Goal: Information Seeking & Learning: Learn about a topic

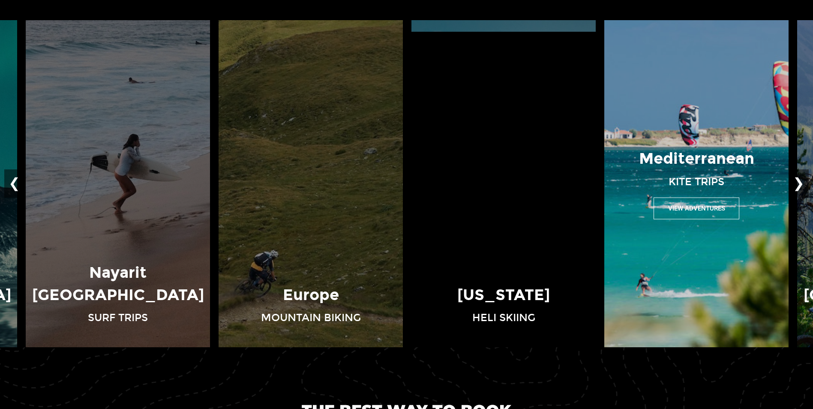
scroll to position [643, 0]
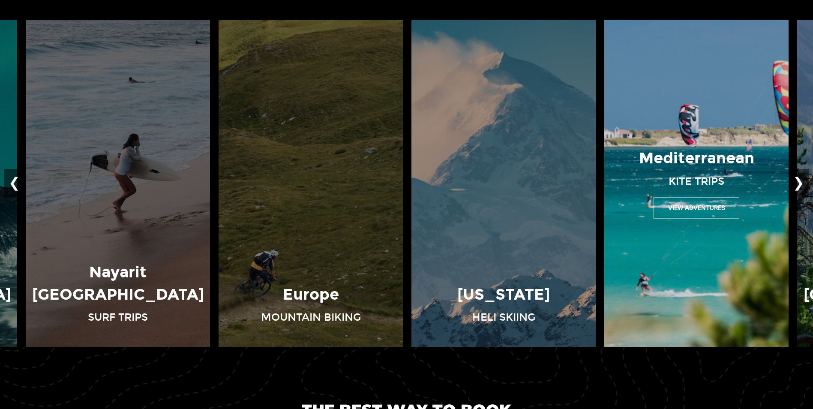
click at [694, 202] on button "View Adventures" at bounding box center [697, 208] width 86 height 22
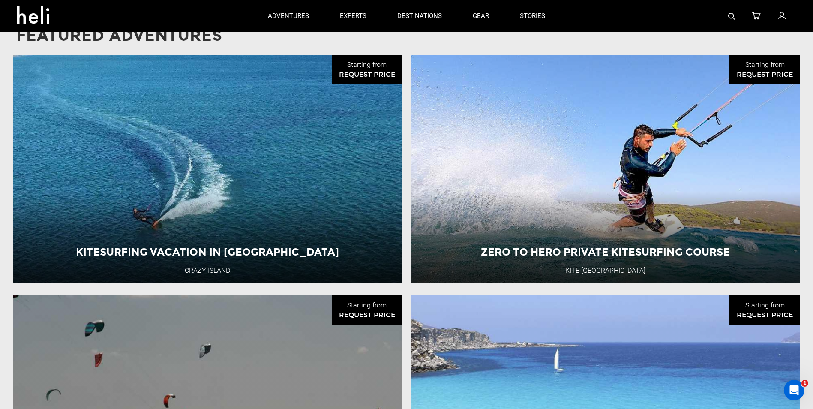
scroll to position [600, 0]
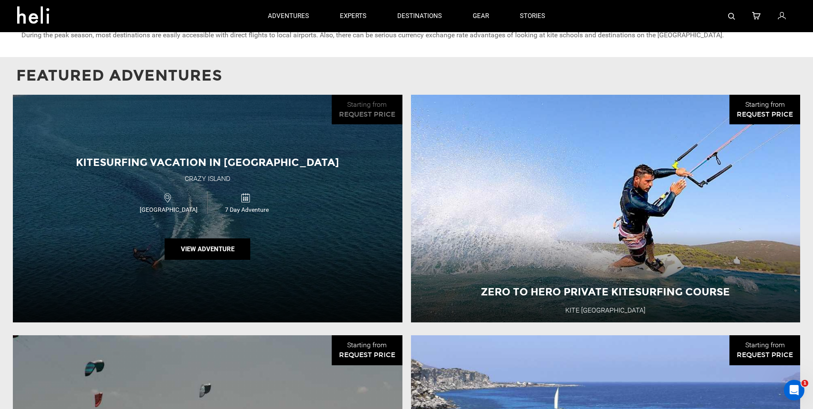
click at [255, 143] on div "Kitesurfing Vacation in [GEOGRAPHIC_DATA] [GEOGRAPHIC_DATA] 7 Day Adventure Vie…" at bounding box center [208, 209] width 390 height 228
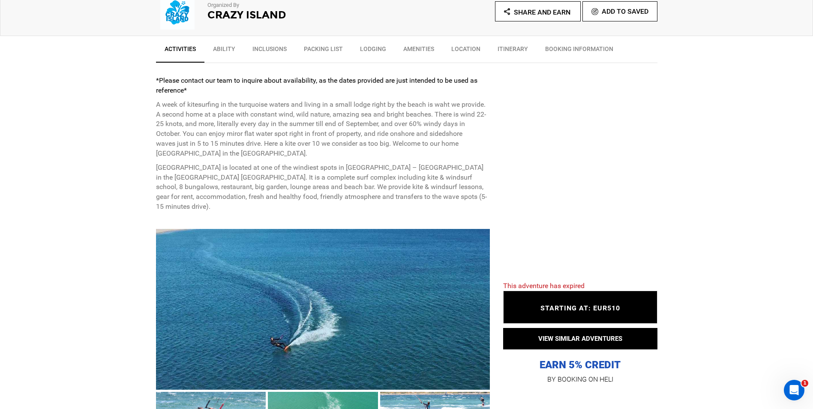
scroll to position [429, 0]
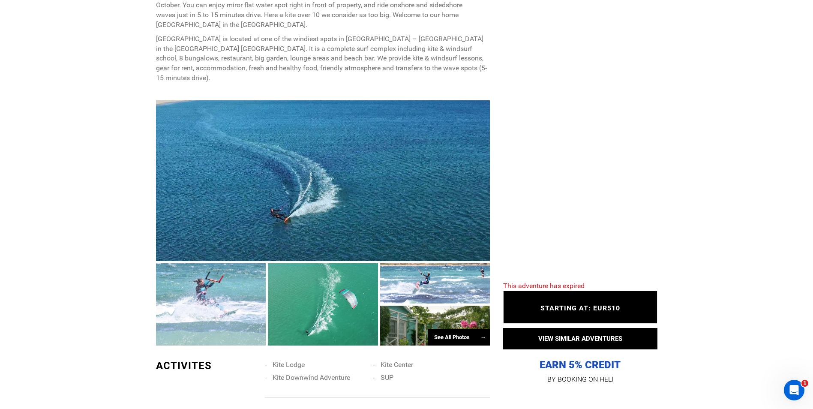
click at [474, 329] on div "See All Photos →" at bounding box center [459, 337] width 63 height 17
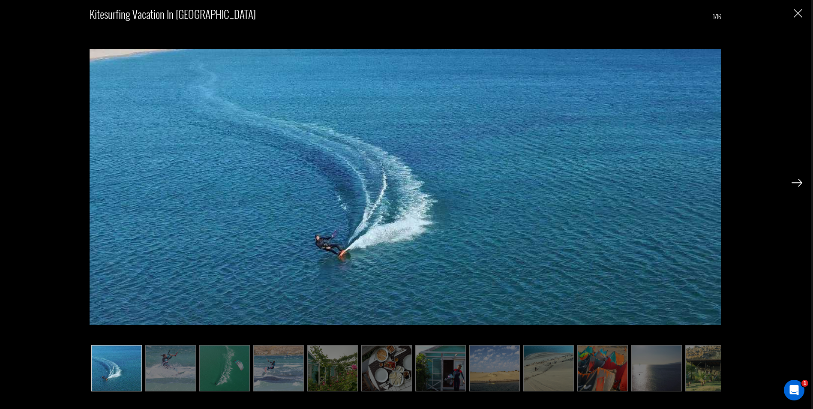
click at [284, 361] on img at bounding box center [278, 368] width 51 height 46
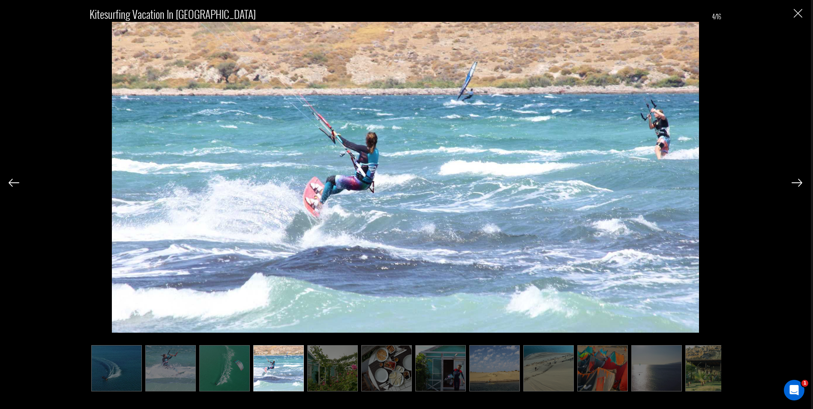
click at [237, 362] on img at bounding box center [224, 368] width 51 height 46
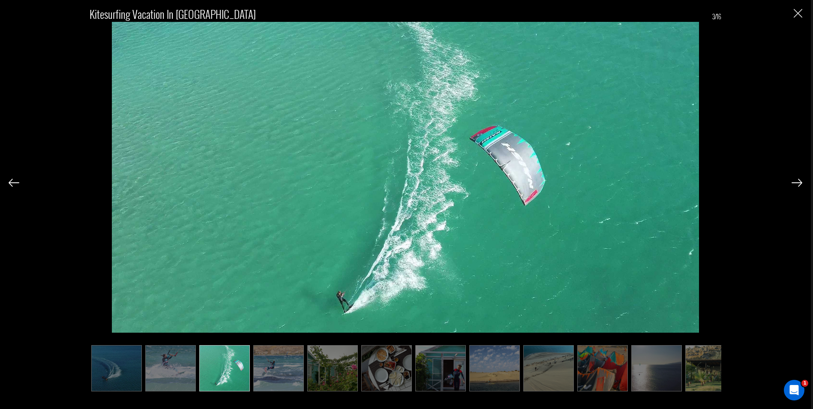
click at [168, 363] on img at bounding box center [170, 368] width 51 height 46
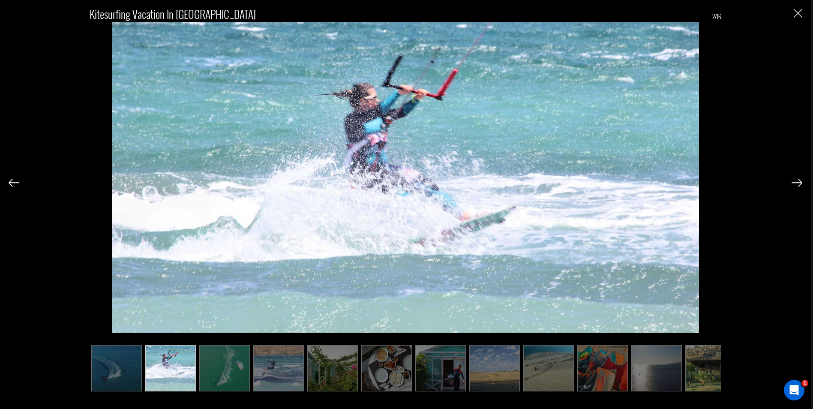
click at [799, 8] on div "Kitesurfing Vacation in [GEOGRAPHIC_DATA] 2/16" at bounding box center [406, 194] width 794 height 388
click at [800, 13] on img "Close" at bounding box center [798, 13] width 9 height 9
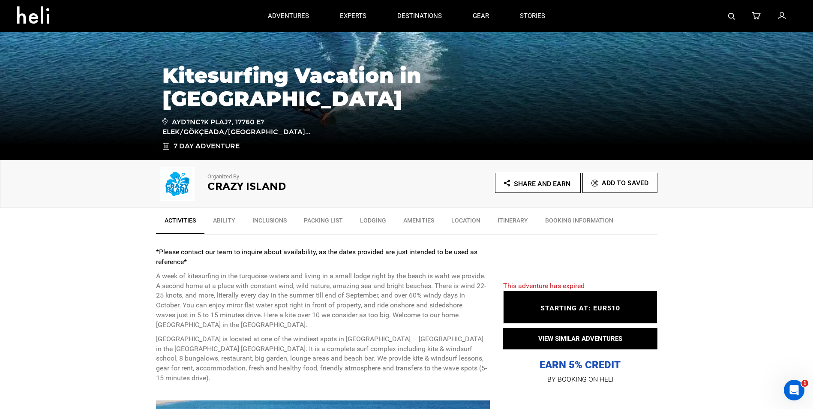
scroll to position [0, 0]
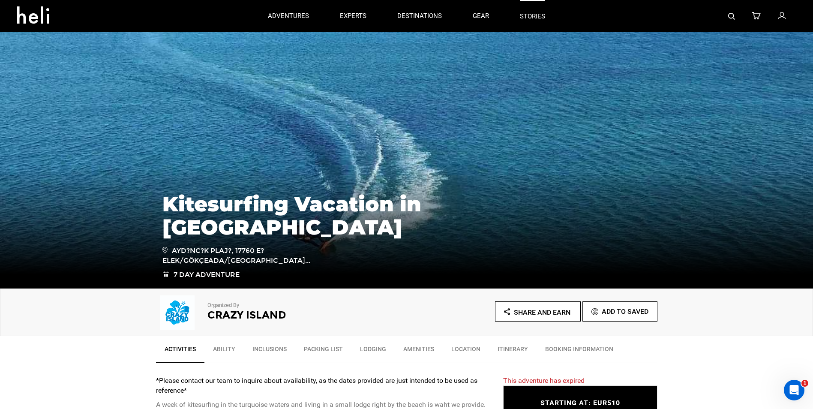
click at [532, 11] on link "stories" at bounding box center [532, 16] width 25 height 32
